Goal: Find specific page/section: Find specific page/section

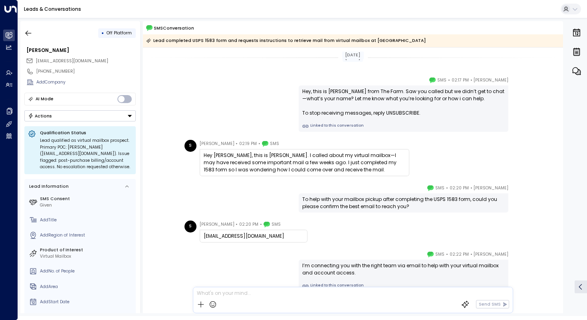
scroll to position [38, 0]
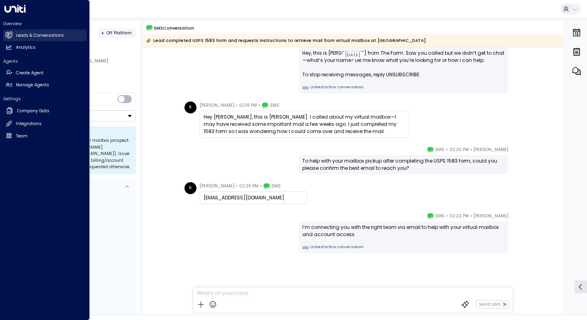
click at [28, 40] on link "Leads & Conversations Leads & Conversations" at bounding box center [45, 36] width 84 height 12
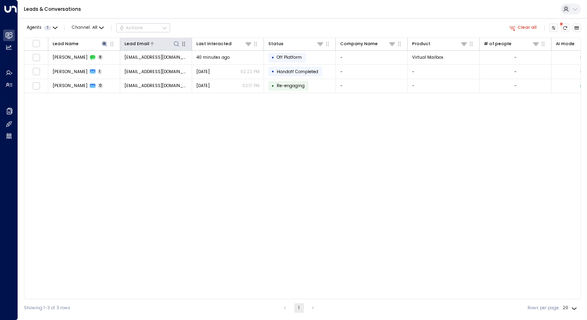
click at [179, 41] on icon at bounding box center [176, 44] width 6 height 6
